Goal: Communication & Community: Answer question/provide support

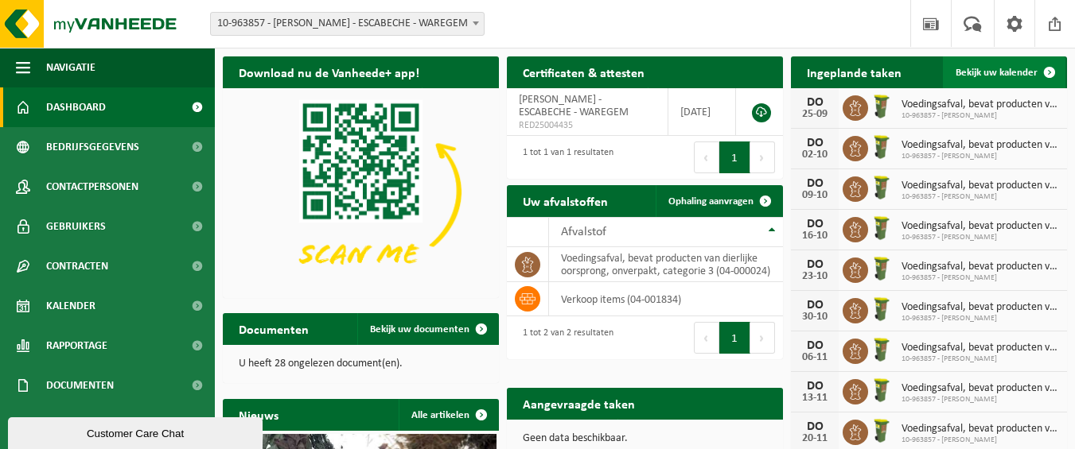
click at [1005, 66] on link "Bekijk uw kalender" at bounding box center [1004, 72] width 123 height 32
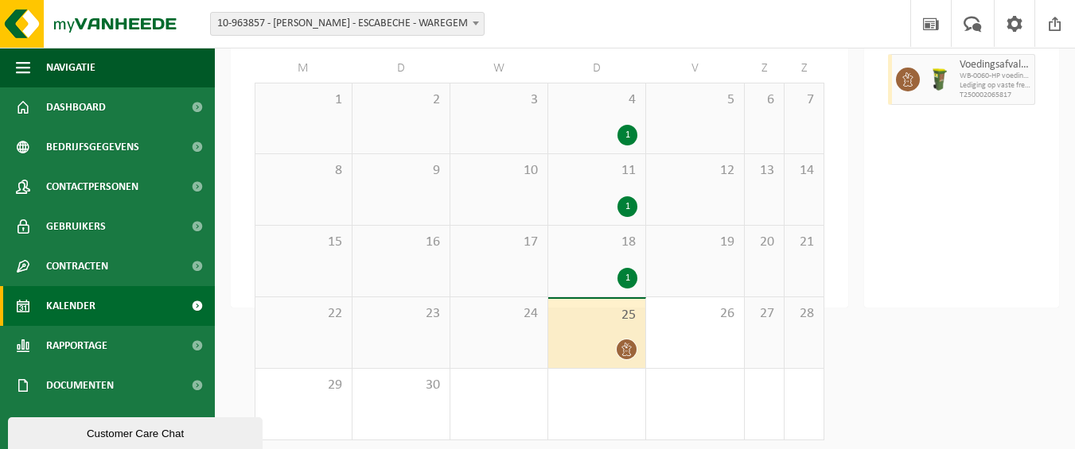
scroll to position [140, 0]
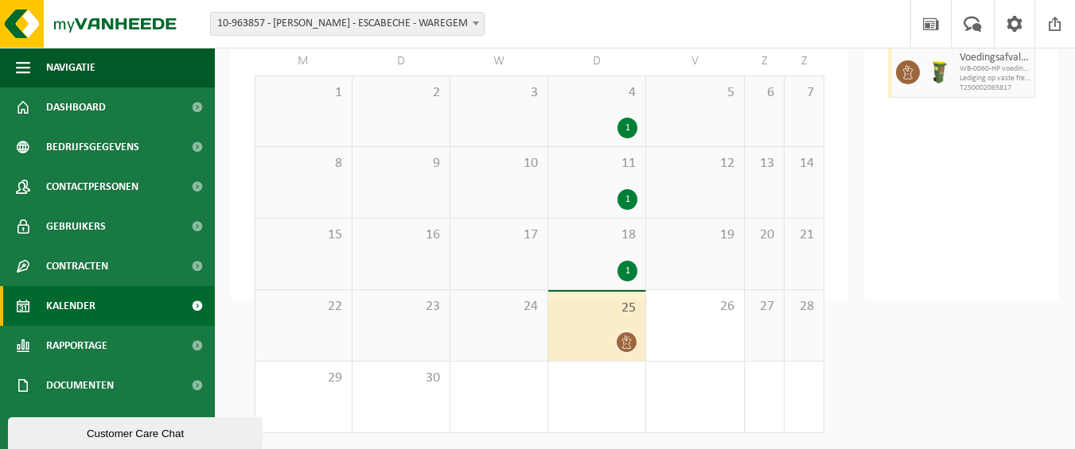
click at [605, 333] on div at bounding box center [596, 342] width 81 height 21
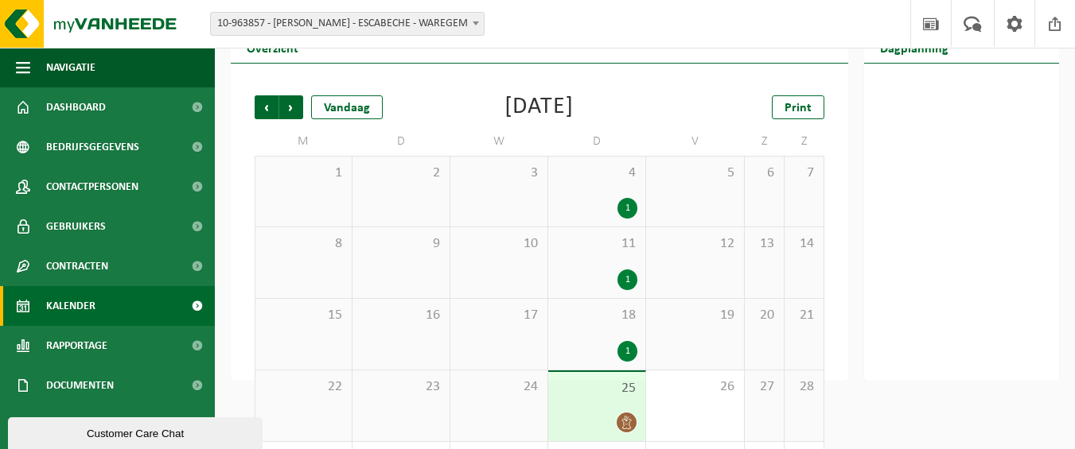
scroll to position [0, 0]
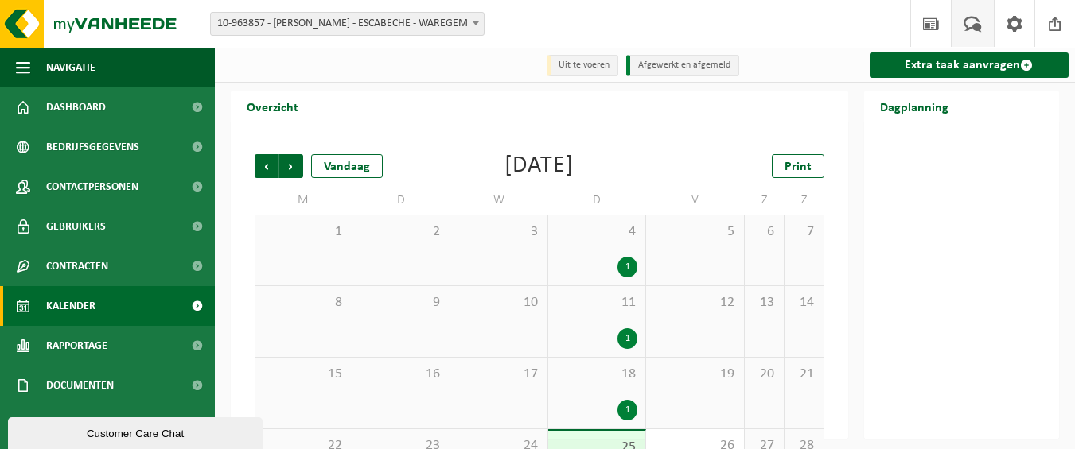
click at [979, 29] on span at bounding box center [972, 23] width 26 height 47
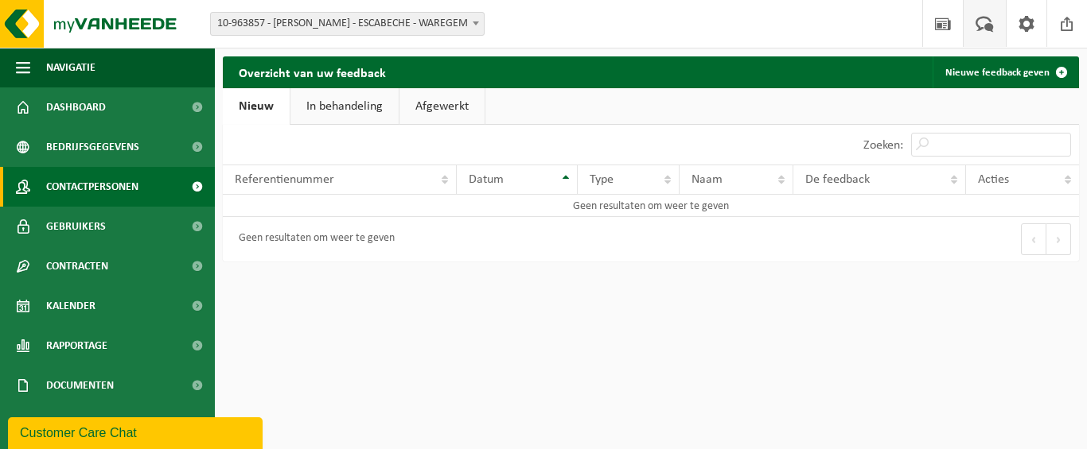
click at [89, 189] on span "Contactpersonen" at bounding box center [92, 187] width 92 height 40
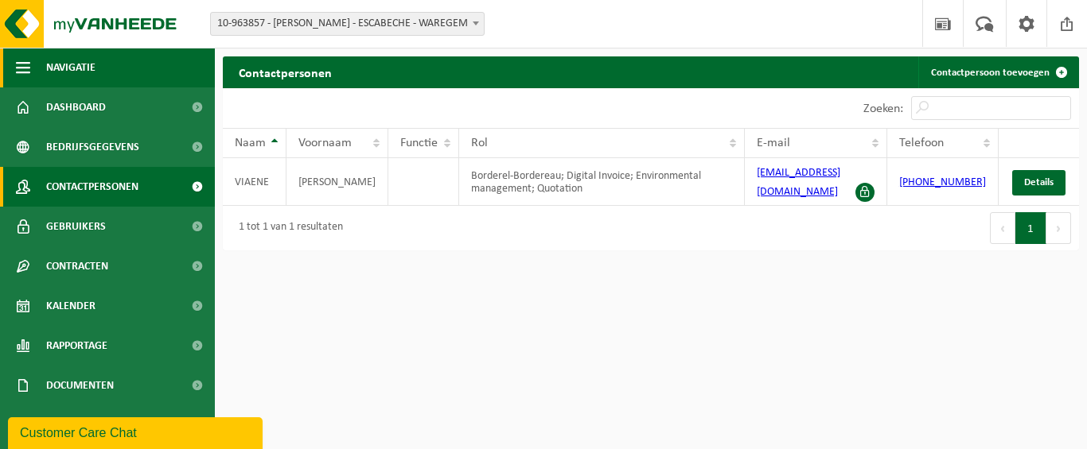
click at [66, 68] on span "Navigatie" at bounding box center [70, 68] width 49 height 40
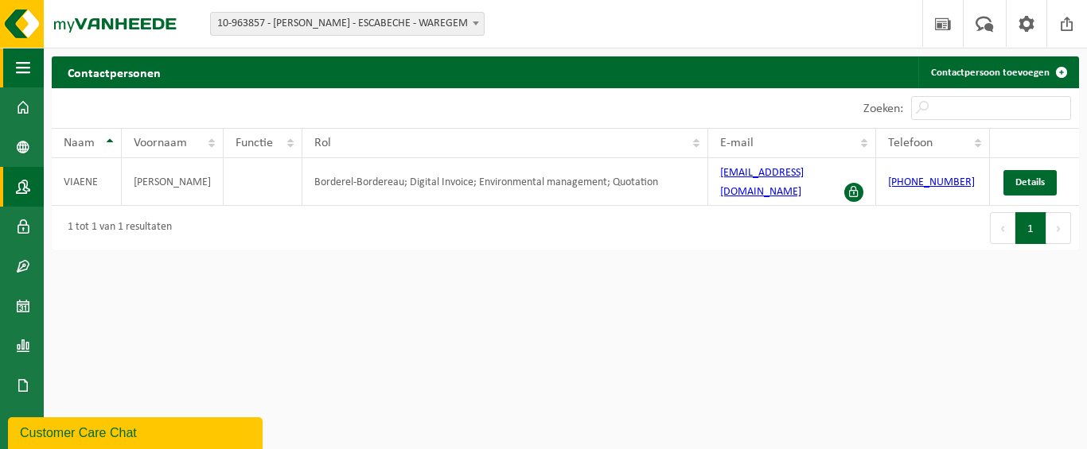
click at [16, 69] on span "button" at bounding box center [23, 68] width 14 height 40
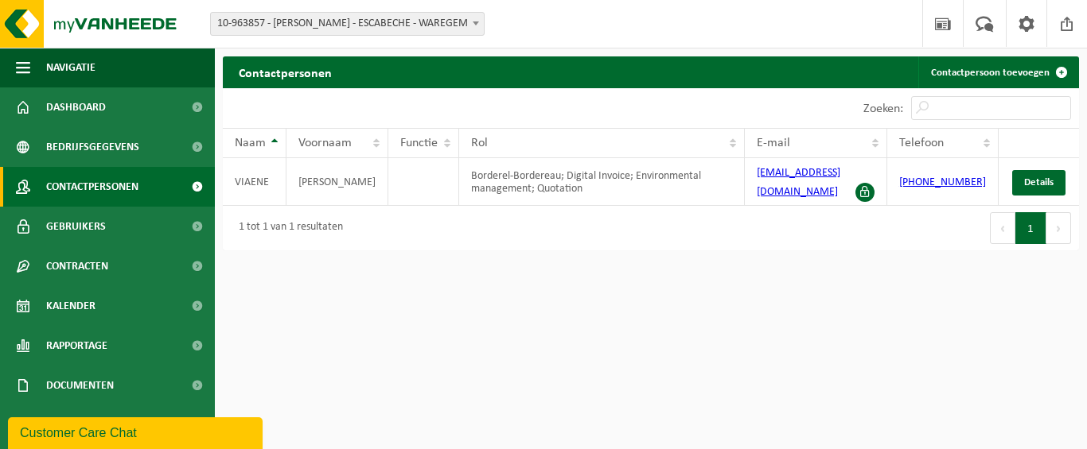
scroll to position [36, 0]
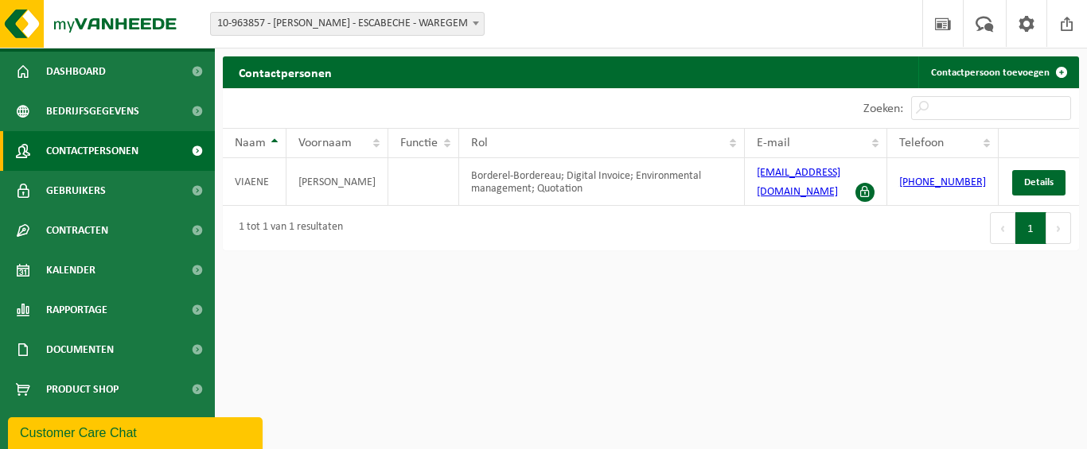
click at [138, 433] on div "Customer Care Chat" at bounding box center [135, 433] width 231 height 19
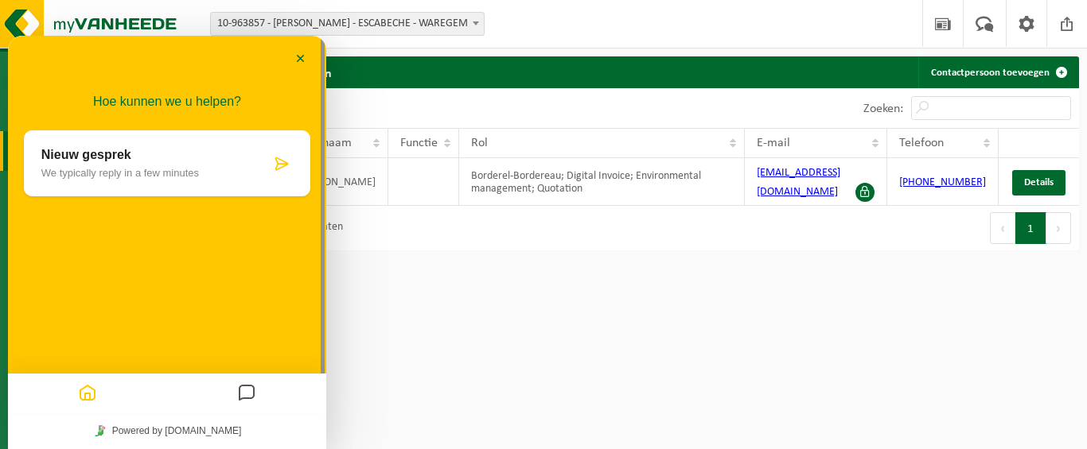
click at [177, 168] on p "We typically reply in a few minutes" at bounding box center [155, 173] width 229 height 12
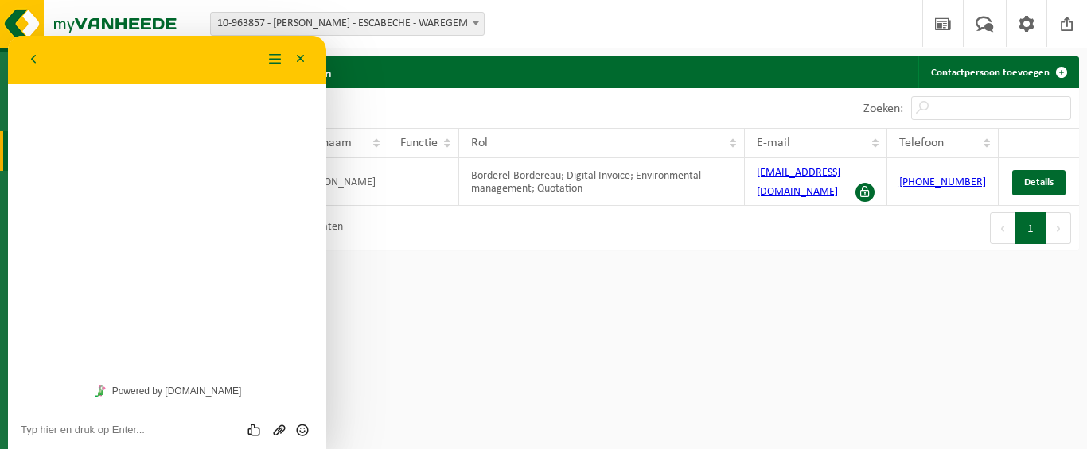
click at [115, 437] on div "Beoordeel deze chat Upload bestand Emoji invoeren" at bounding box center [167, 430] width 318 height 40
click at [23, 429] on textarea at bounding box center [167, 430] width 293 height 13
type textarea "g"
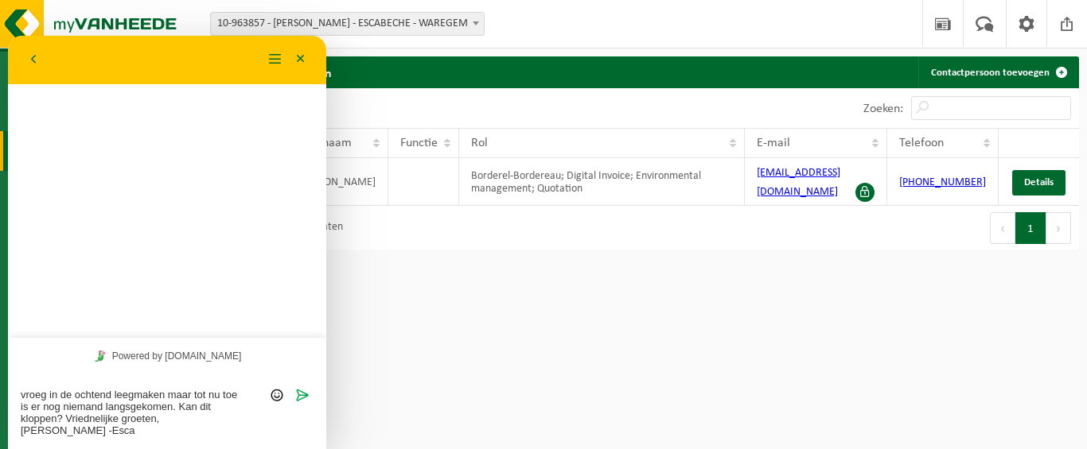
scroll to position [0, 0]
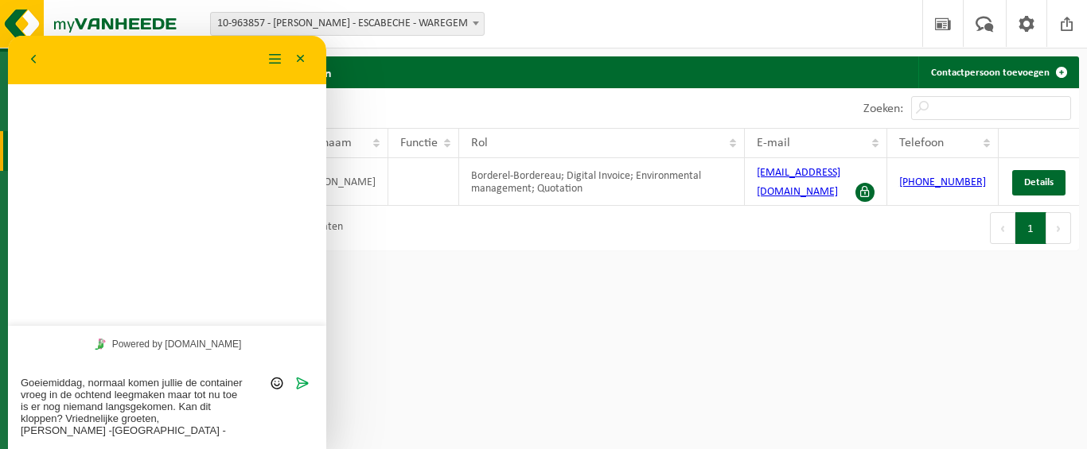
click at [109, 420] on textarea "Goeiemiddag, normaal komen jullie de container vroeg in de ochtend leegmaken ma…" at bounding box center [167, 407] width 293 height 60
click at [95, 418] on textarea "Goeiemiddag, normaal komen jullie de container vroeg in de ochtend leegmaken ma…" at bounding box center [167, 407] width 293 height 60
type textarea "Goeiemiddag, normaal komen jullie de container vroeg in de ochtend leegmaken ma…"
click at [163, 419] on textarea "Goeiemiddag, normaal komen jullie de container vroeg in de ochtend leegmaken ma…" at bounding box center [167, 407] width 293 height 60
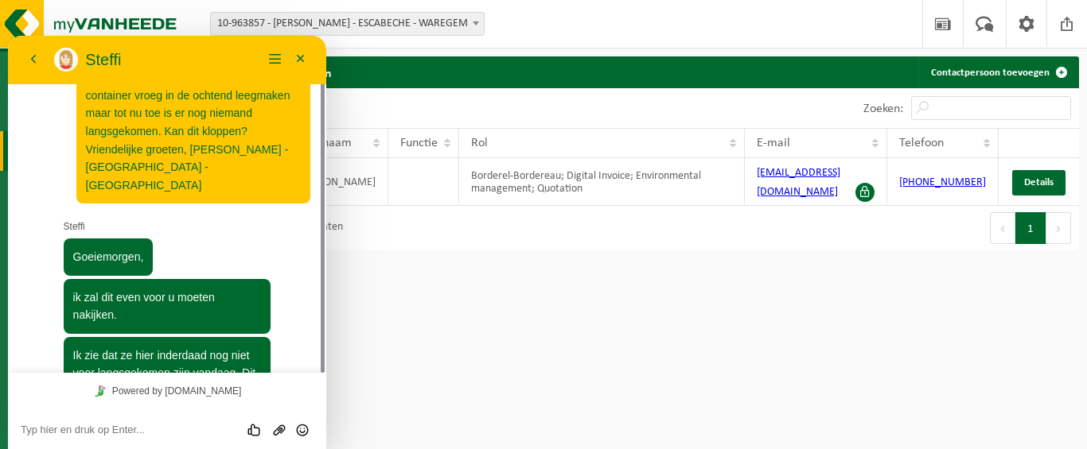
scroll to position [117, 0]
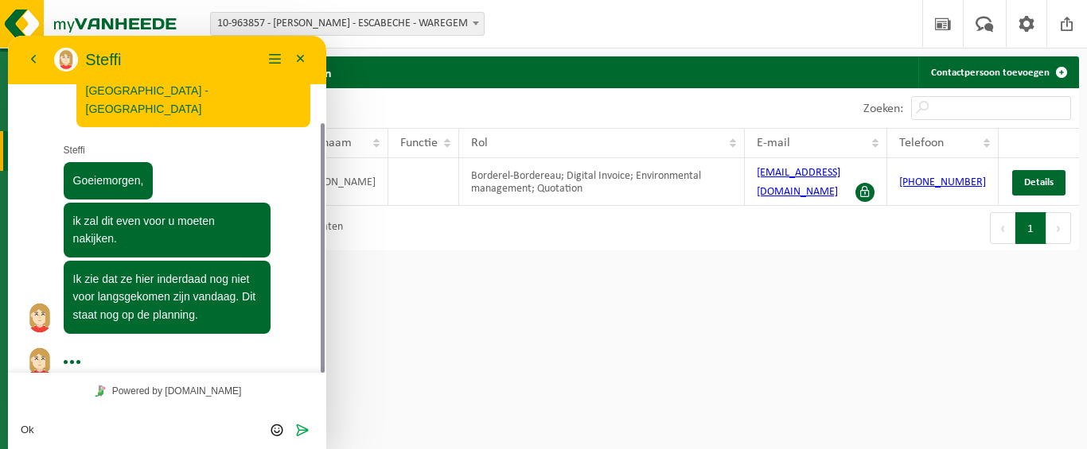
type textarea "O"
type textarea "T"
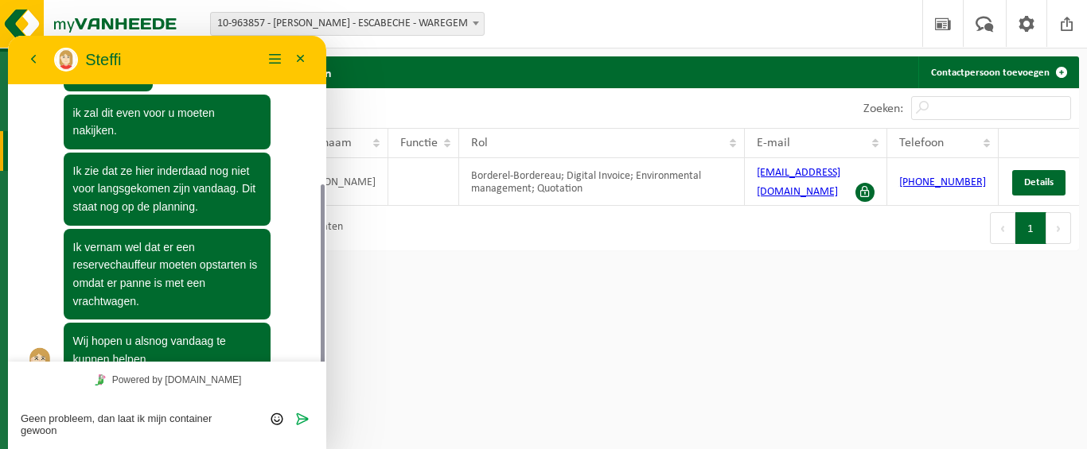
scroll to position [236, 0]
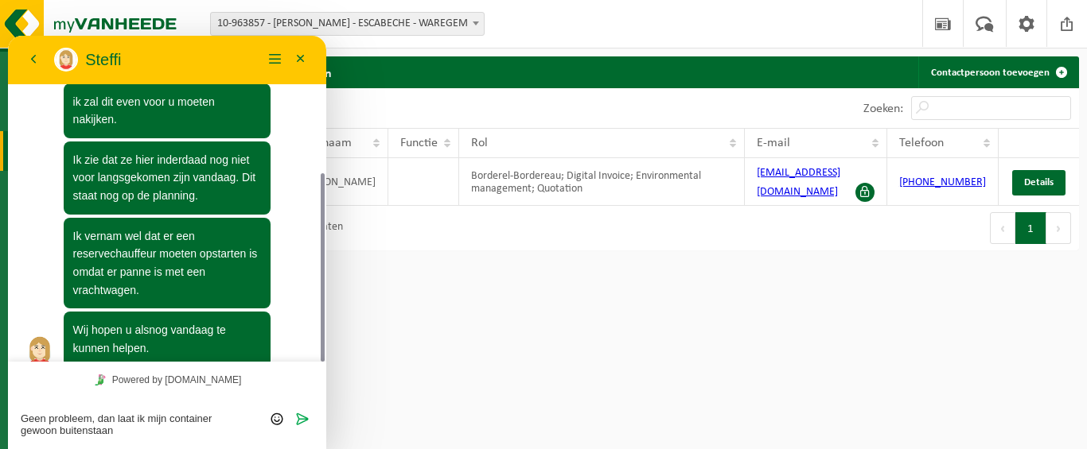
type textarea "Geen probleem, dan laat ik mijn container gewoon buitenstaan!"
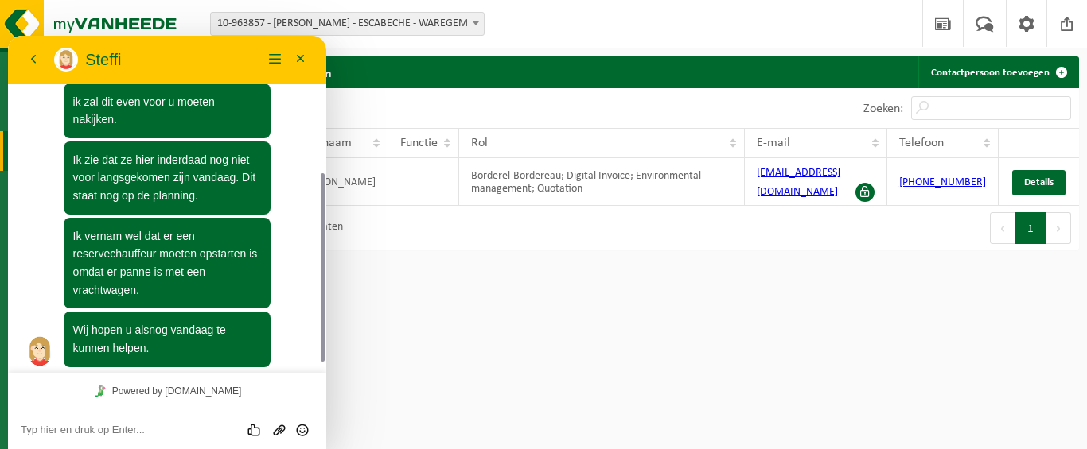
scroll to position [296, 0]
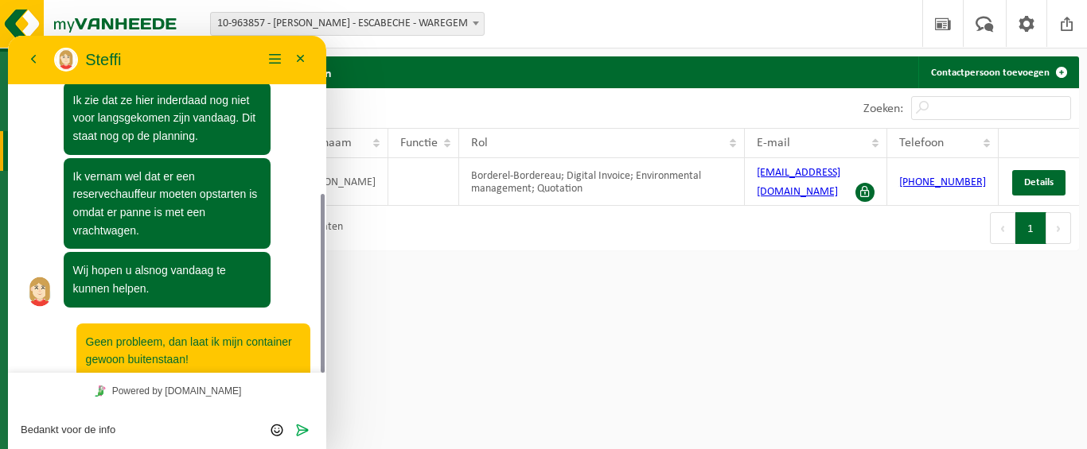
type textarea "Bedankt voor de info!"
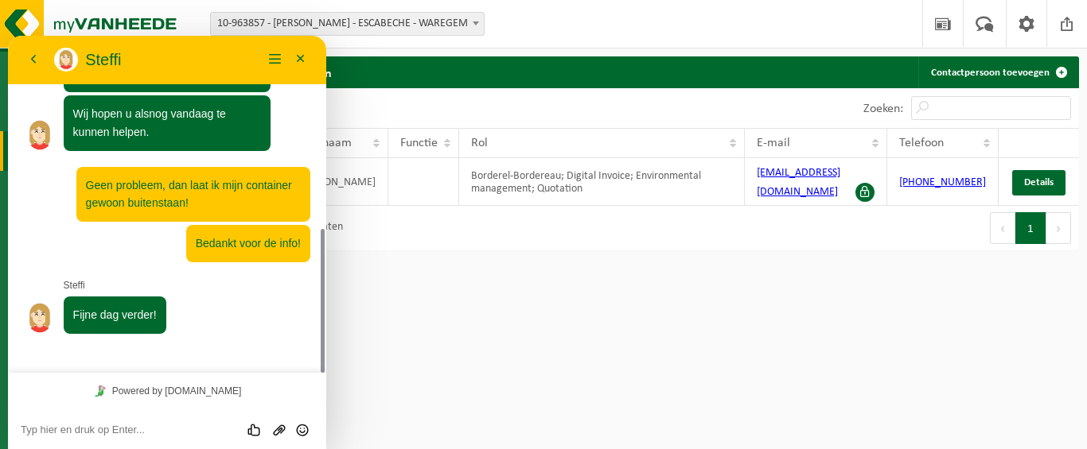
scroll to position [408, 0]
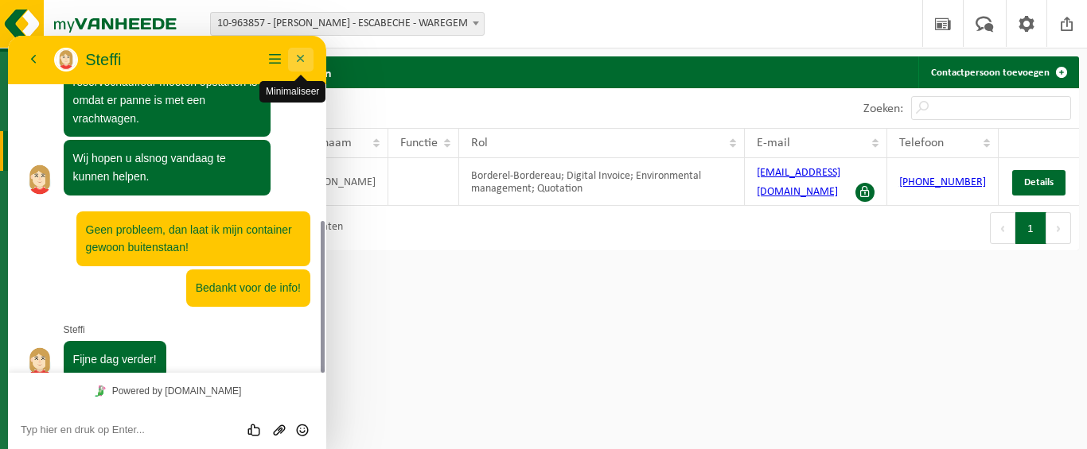
click at [305, 56] on button "Minimaliseer" at bounding box center [300, 60] width 25 height 24
